Goal: Task Accomplishment & Management: Manage account settings

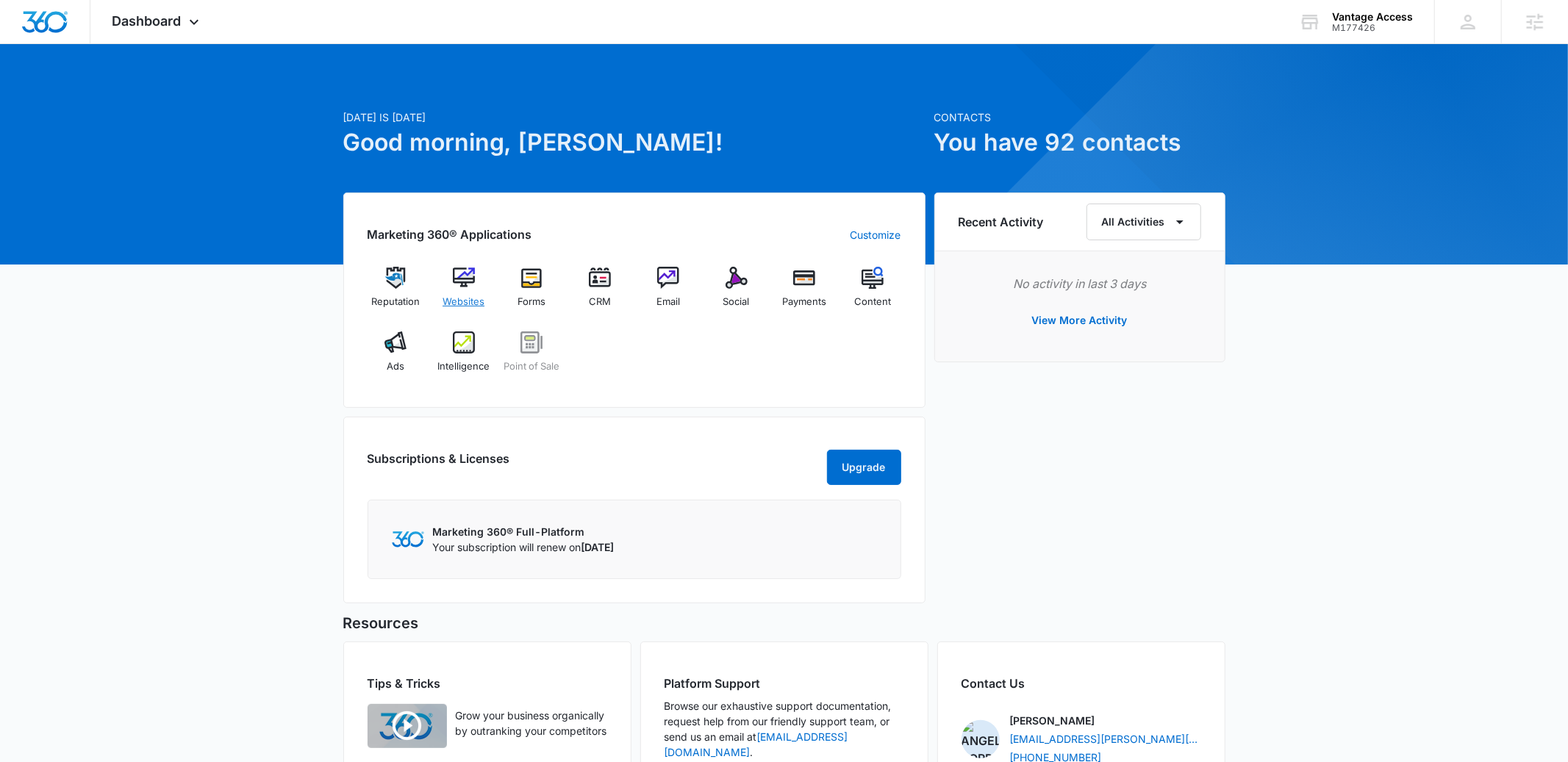
click at [472, 280] on img at bounding box center [463, 277] width 22 height 22
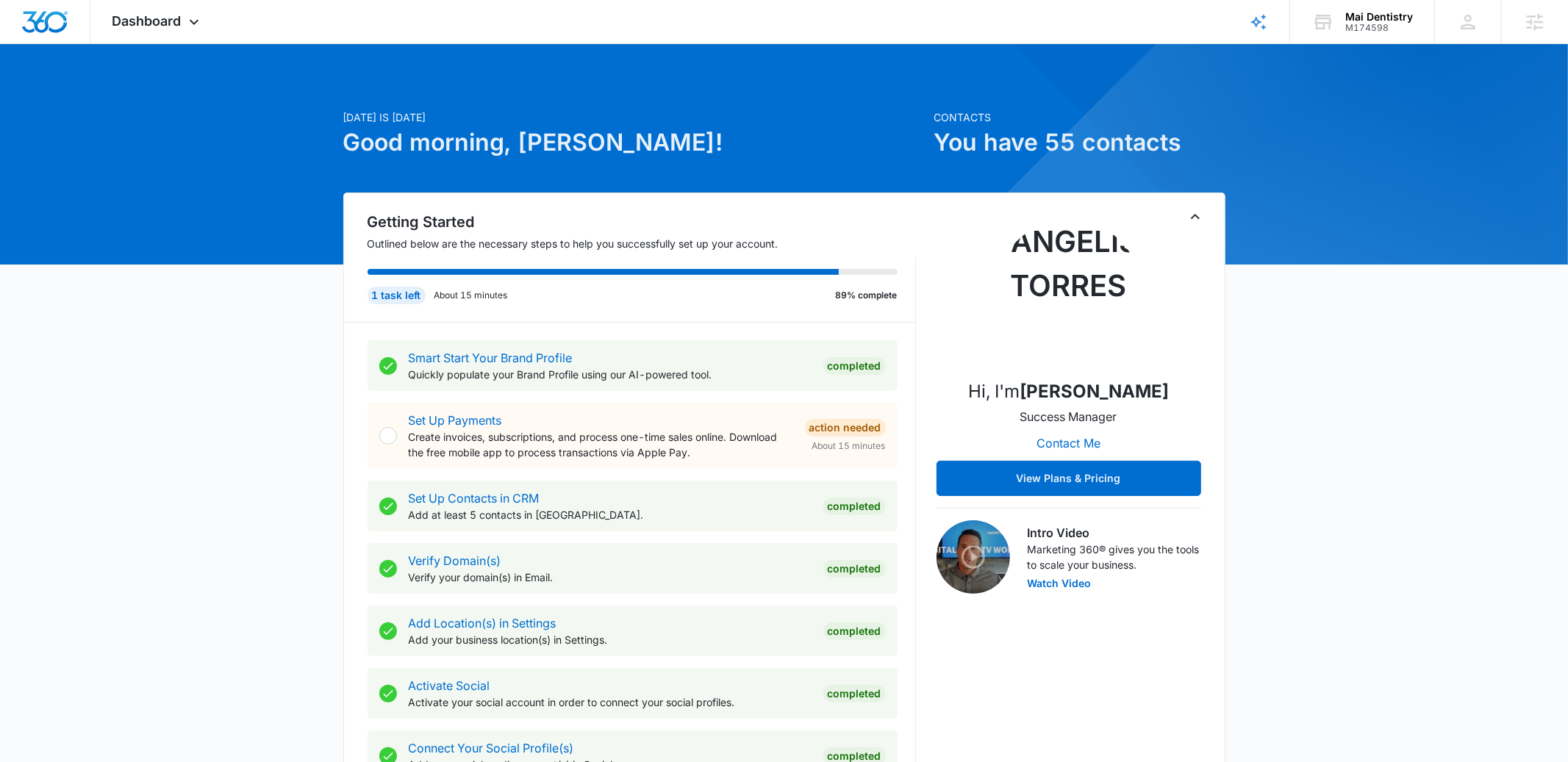
click at [1185, 208] on div "Getting Started Outlined below are the necessary steps to help you successfully…" at bounding box center [784, 566] width 882 height 747
click at [1195, 215] on icon "Toggle Collapse" at bounding box center [1195, 217] width 9 height 5
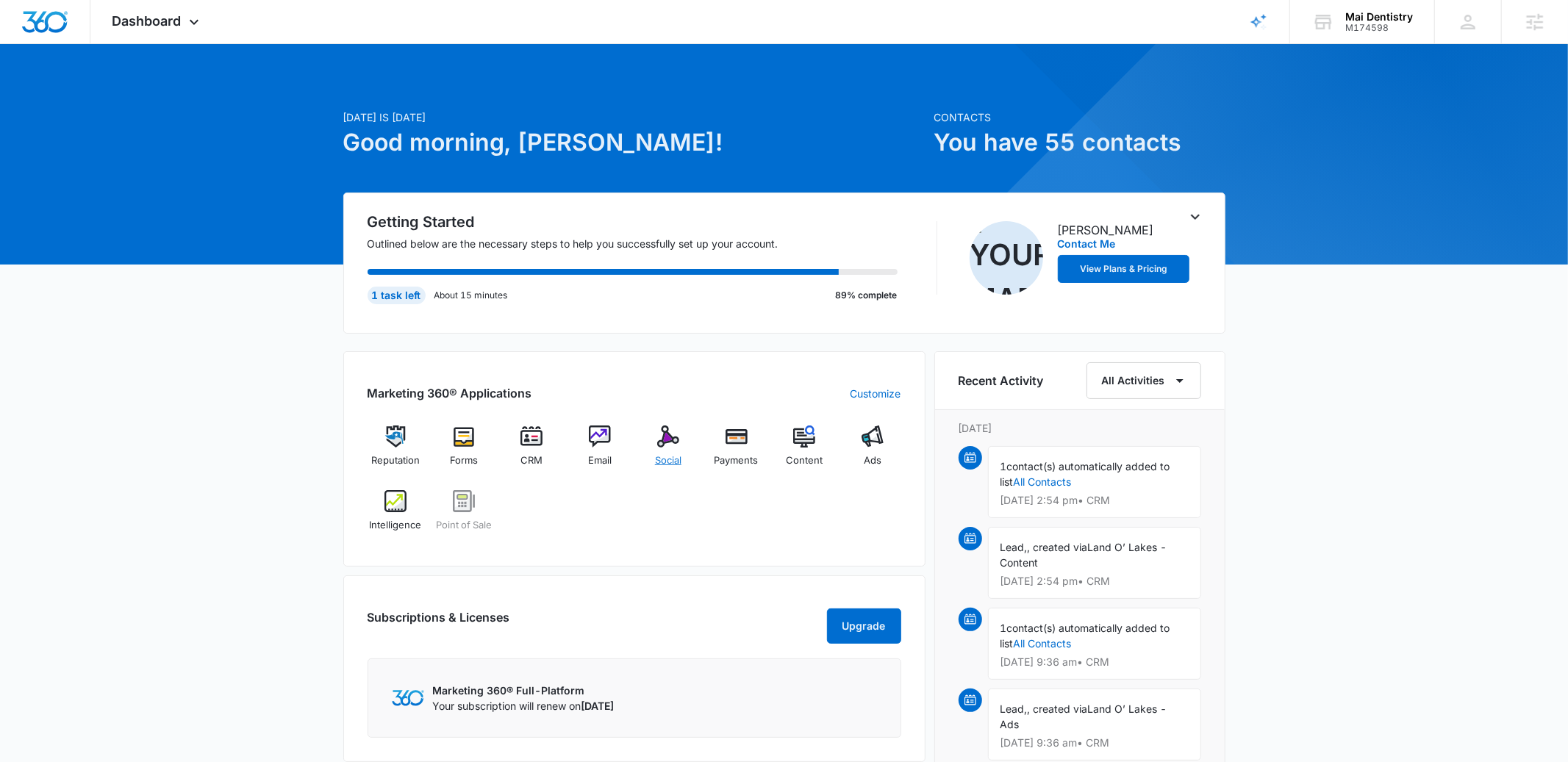
click at [660, 436] on img at bounding box center [668, 436] width 22 height 22
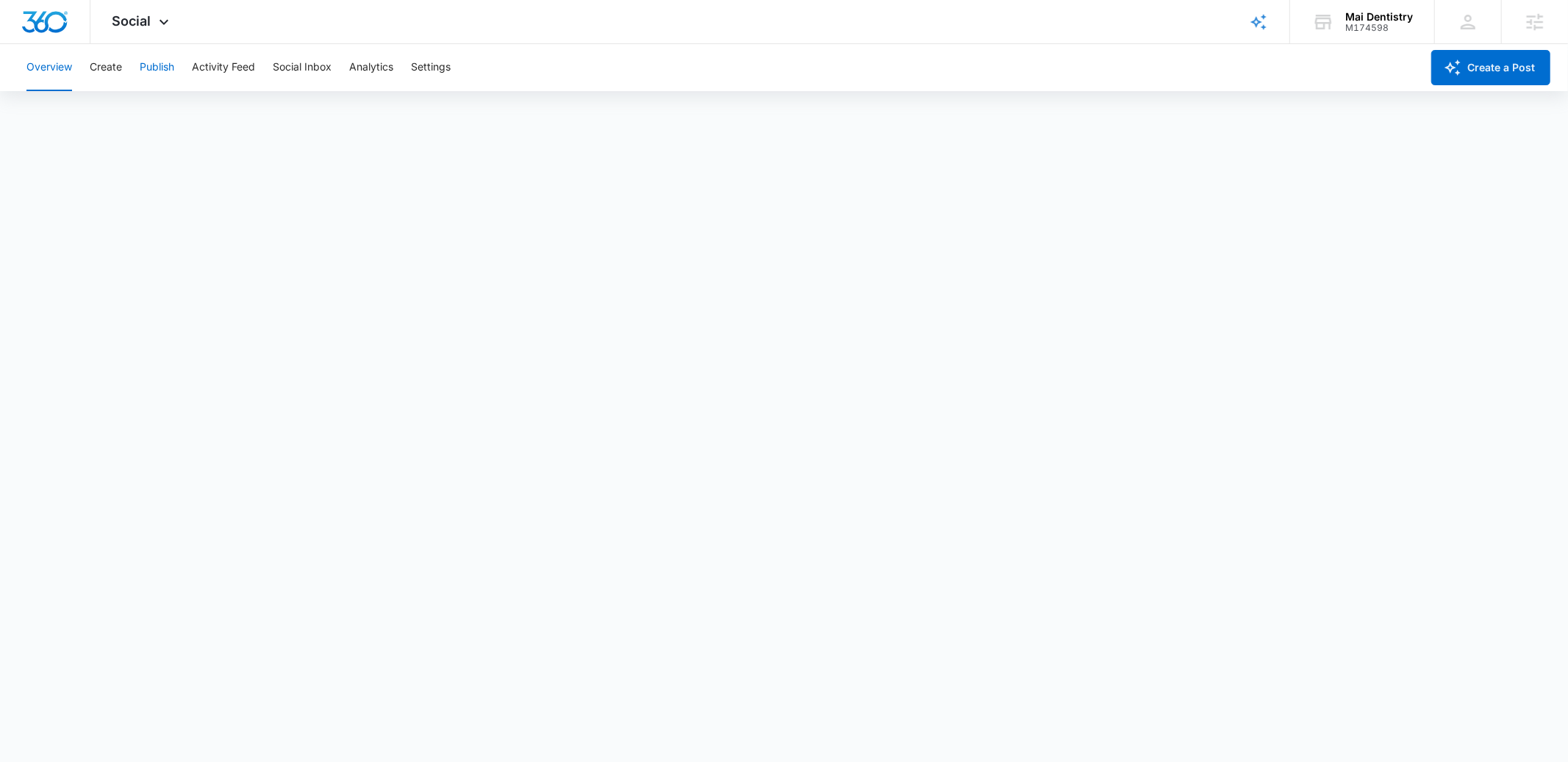
click at [158, 73] on button "Publish" at bounding box center [157, 68] width 35 height 47
click at [429, 65] on button "Settings" at bounding box center [430, 68] width 40 height 47
click at [158, 57] on button "Publish" at bounding box center [157, 68] width 35 height 47
